Goal: Register for event/course

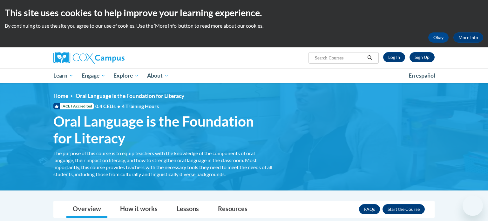
click at [398, 59] on link "Log In" at bounding box center [394, 57] width 22 height 10
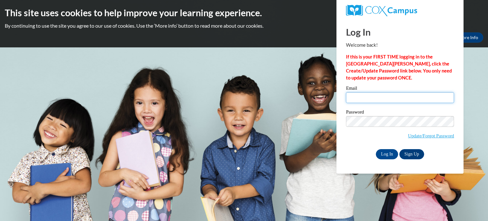
click at [374, 96] on input "Email" at bounding box center [400, 97] width 108 height 11
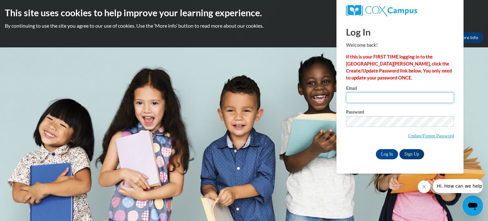
type input "agarcia@hnrschools.org"
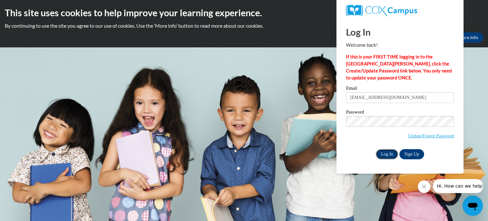
click at [384, 152] on input "Log In" at bounding box center [387, 154] width 22 height 10
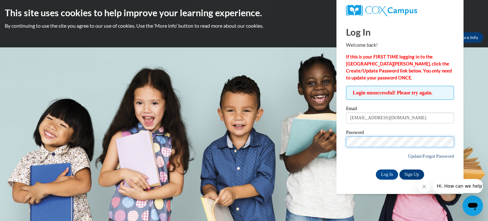
click at [376, 169] on input "Log In" at bounding box center [387, 174] width 22 height 10
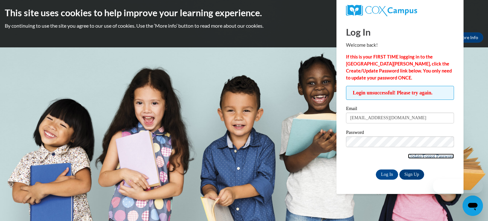
click at [413, 156] on link "Update/Forgot Password" at bounding box center [431, 155] width 46 height 5
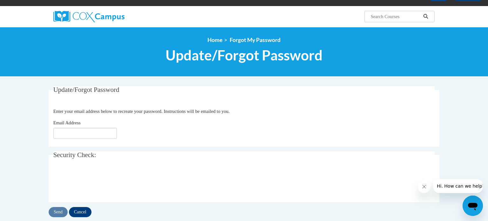
scroll to position [46, 0]
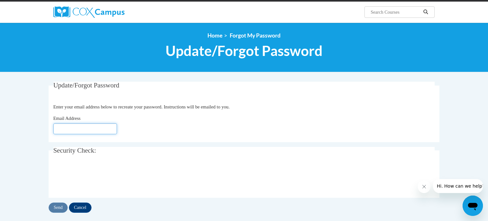
click at [82, 131] on input "Email Address" at bounding box center [85, 128] width 64 height 11
type input "[EMAIL_ADDRESS][DOMAIN_NAME]"
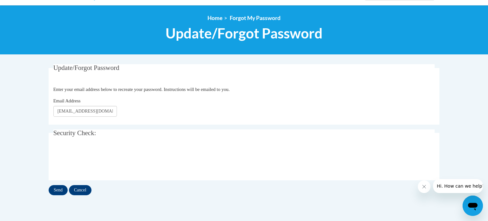
scroll to position [71, 0]
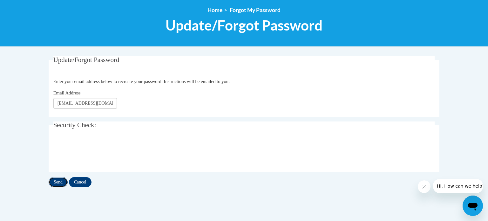
click at [60, 183] on input "Send" at bounding box center [58, 182] width 19 height 10
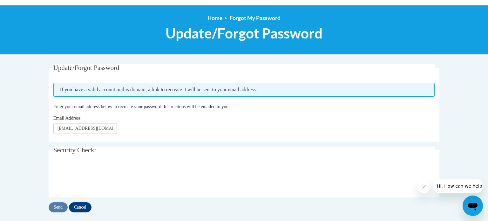
scroll to position [72, 0]
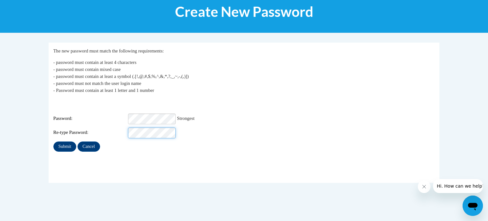
scroll to position [0, 1]
click at [64, 142] on input "Submit" at bounding box center [64, 146] width 23 height 10
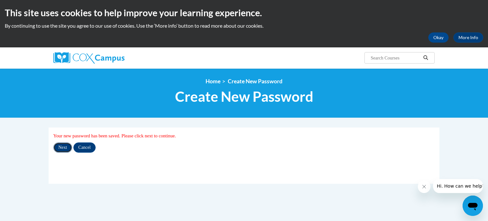
click at [65, 148] on input "Next" at bounding box center [62, 147] width 19 height 10
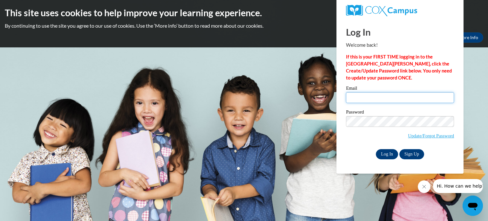
type input "agarcia@hnrschools.org"
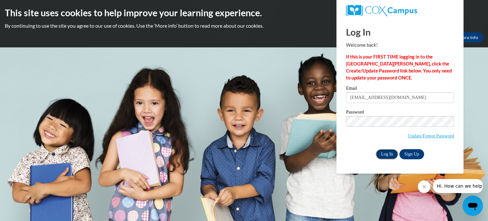
click at [384, 152] on input "Log In" at bounding box center [387, 154] width 22 height 10
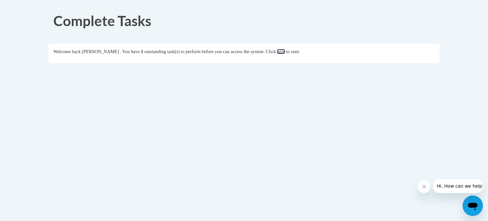
click at [285, 52] on link "here" at bounding box center [281, 51] width 8 height 5
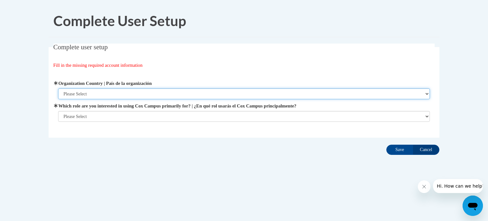
click at [119, 94] on select "Please Select United States | Estados Unidos Outside of the United States | Fue…" at bounding box center [244, 93] width 372 height 11
select select "ad49bcad-a171-4b2e-b99c-48b446064914"
click at [58, 88] on select "Please Select United States | Estados Unidos Outside of the United States | Fue…" at bounding box center [244, 93] width 372 height 11
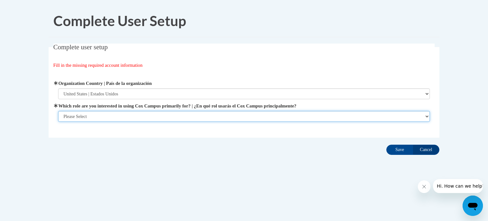
click at [76, 118] on select "Please Select College/University | Colegio/Universidad Community/Nonprofit Part…" at bounding box center [244, 116] width 372 height 11
select select "fbf2d438-af2f-41f8-98f1-81c410e29de3"
click at [58, 122] on select "Please Select College/University | Colegio/Universidad Community/Nonprofit Part…" at bounding box center [244, 116] width 372 height 11
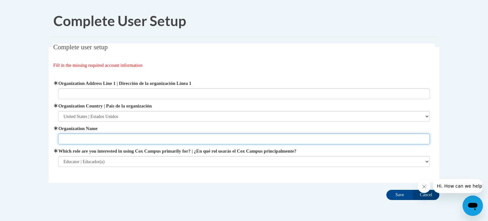
click at [75, 140] on input "Organization Name" at bounding box center [244, 138] width 372 height 11
type input "HNR School District"
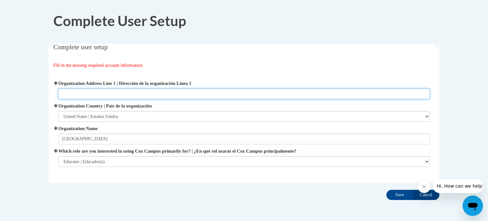
click at [107, 93] on input "Organization Address Line 1 | Dirección de la organización Línea 1" at bounding box center [244, 93] width 372 height 11
paste input "201 Center St, Neosho, WI 53059"
type input "201 Center St, Neosho, WI 53059"
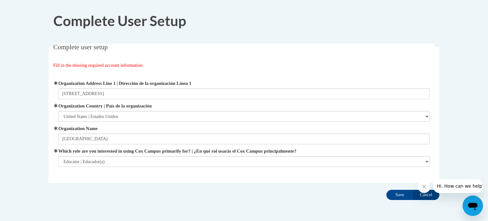
click at [217, 63] on div "Fill in the missing required account information" at bounding box center [243, 65] width 381 height 7
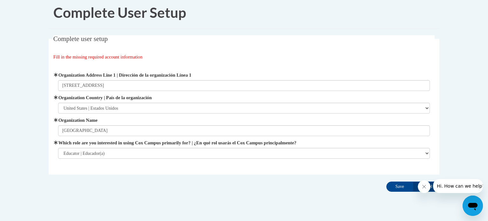
scroll to position [10, 0]
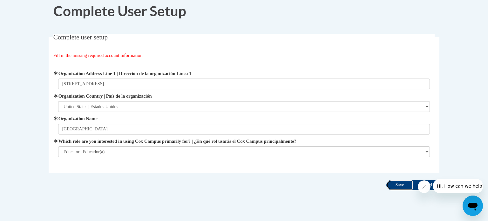
click at [395, 183] on input "Save" at bounding box center [399, 185] width 27 height 10
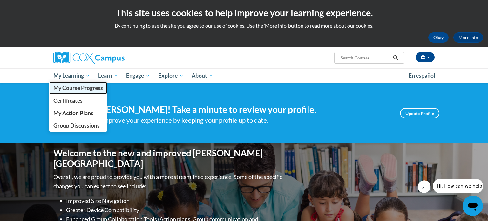
click at [79, 88] on span "My Course Progress" at bounding box center [78, 87] width 50 height 7
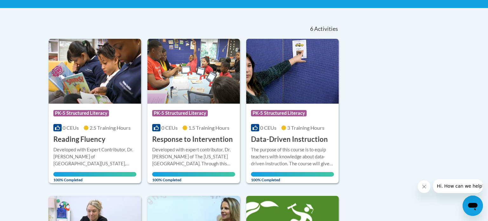
scroll to position [30, 0]
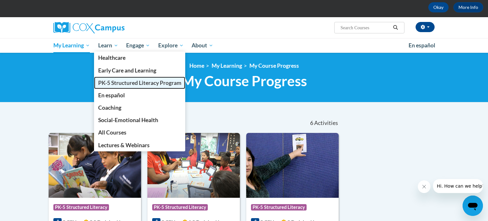
click at [116, 79] on span "PK-5 Structured Literacy Program" at bounding box center [139, 82] width 83 height 7
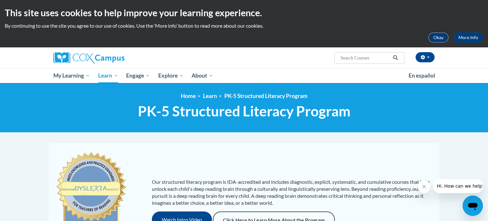
click at [441, 41] on button "Okay" at bounding box center [438, 37] width 20 height 10
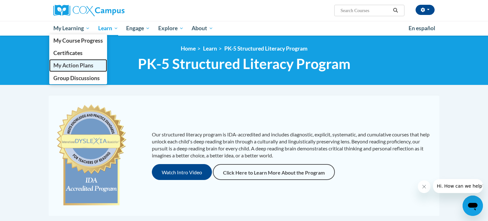
click at [72, 64] on span "My Action Plans" at bounding box center [73, 65] width 40 height 7
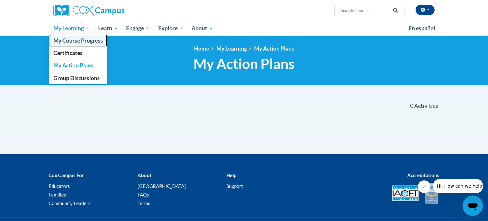
click at [68, 41] on span "My Course Progress" at bounding box center [78, 40] width 50 height 7
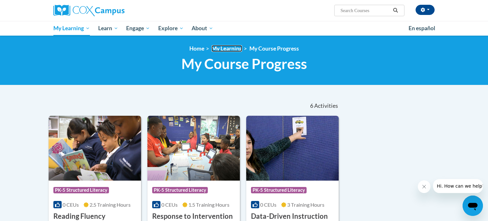
click at [218, 49] on link "My Learning" at bounding box center [227, 48] width 30 height 7
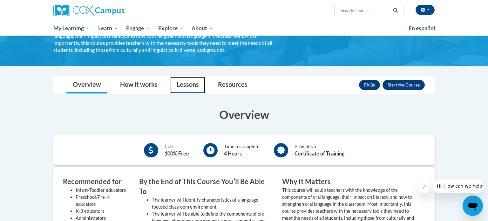
click at [191, 81] on link "Lessons" at bounding box center [187, 85] width 35 height 17
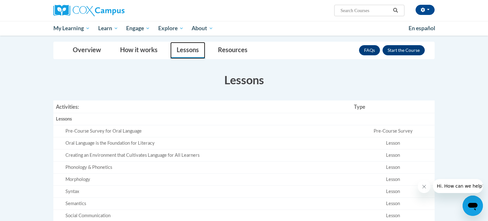
scroll to position [108, 0]
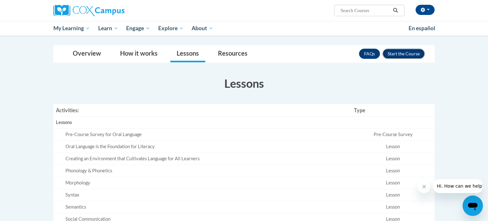
click at [393, 55] on button "Enroll" at bounding box center [403, 54] width 42 height 10
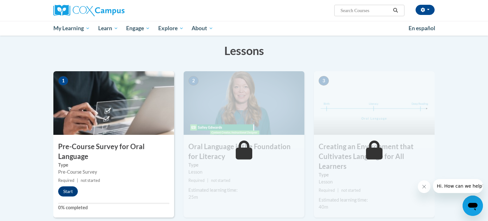
scroll to position [97, 0]
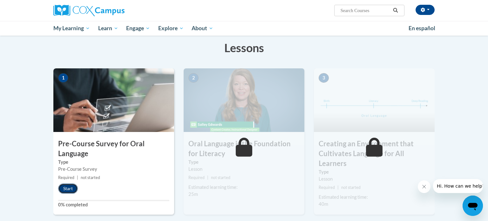
click at [67, 190] on button "Start" at bounding box center [68, 188] width 20 height 10
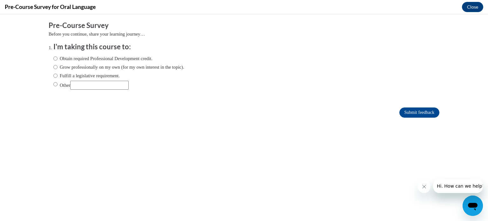
scroll to position [0, 0]
click at [82, 59] on label "Obtain required Professional Development credit." at bounding box center [102, 58] width 99 height 7
click at [57, 59] on input "Obtain required Professional Development credit." at bounding box center [55, 58] width 4 height 7
radio input "true"
click at [57, 75] on input "Fulfill a legislative requirement." at bounding box center [55, 75] width 4 height 7
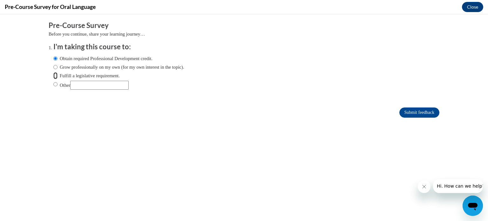
radio input "true"
click at [57, 57] on input "Obtain required Professional Development credit." at bounding box center [55, 58] width 4 height 7
radio input "true"
click at [419, 113] on input "Submit feedback" at bounding box center [419, 112] width 40 height 10
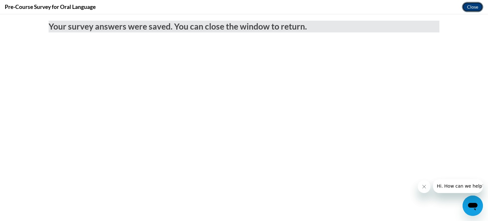
click at [471, 5] on button "Close" at bounding box center [472, 7] width 21 height 10
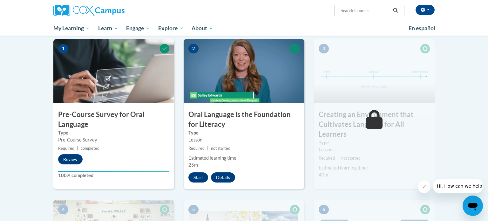
scroll to position [144, 0]
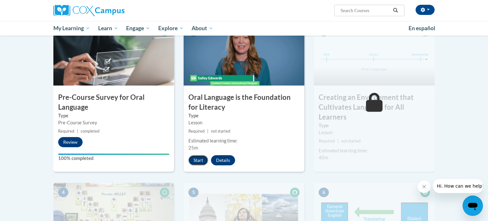
click at [196, 158] on button "Start" at bounding box center [198, 160] width 20 height 10
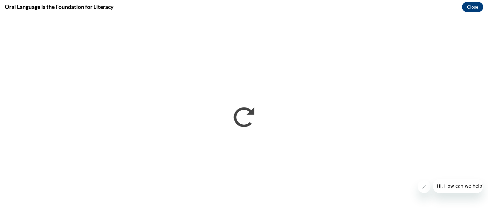
scroll to position [0, 0]
click at [426, 186] on icon "Close message from company" at bounding box center [423, 186] width 5 height 5
